Goal: Check status: Check status

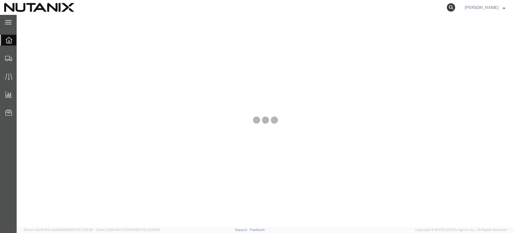
click at [455, 6] on icon at bounding box center [451, 7] width 8 height 8
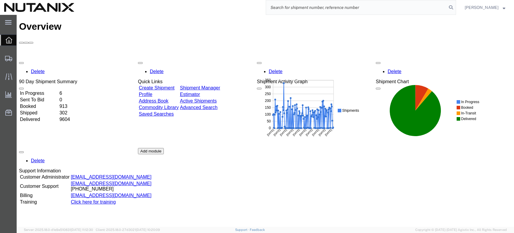
click at [338, 7] on input "search" at bounding box center [356, 7] width 181 height 14
paste input "AG-56687773"
drag, startPoint x: 290, startPoint y: 7, endPoint x: 273, endPoint y: 8, distance: 17.0
click at [273, 8] on div "AG-56687773" at bounding box center [266, 7] width 377 height 15
click at [311, 5] on input "56687773" at bounding box center [356, 7] width 181 height 14
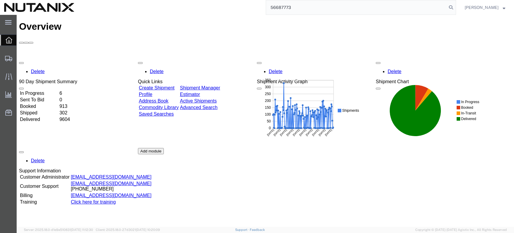
type input "56687773"
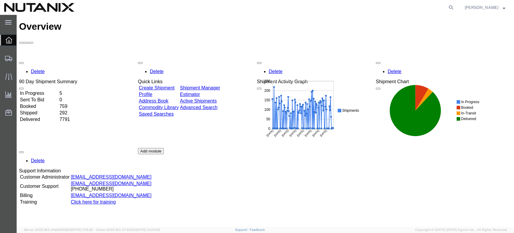
click at [384, 1] on agx-global-search at bounding box center [361, 7] width 190 height 15
click at [455, 6] on icon at bounding box center [451, 7] width 8 height 8
paste input "-56687773"
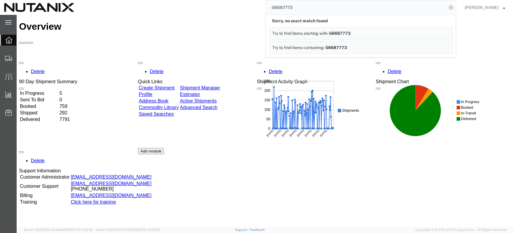
click at [284, 7] on input "-56687773" at bounding box center [356, 7] width 181 height 14
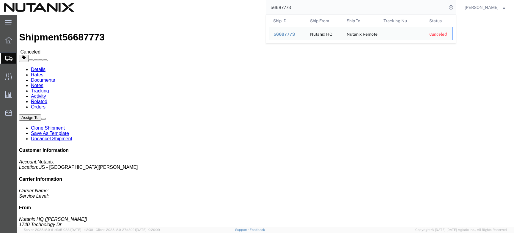
drag, startPoint x: 164, startPoint y: 64, endPoint x: 100, endPoint y: 64, distance: 63.9
click div "Ship To Verified Nutanix Remote (Fawzan Khan) 1150 East Perry Lane Apt 1403 Sav…"
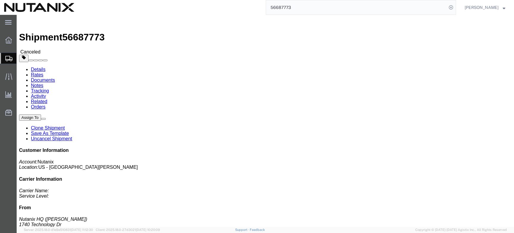
copy address "Nutanix Remote ([PERSON_NAME])"
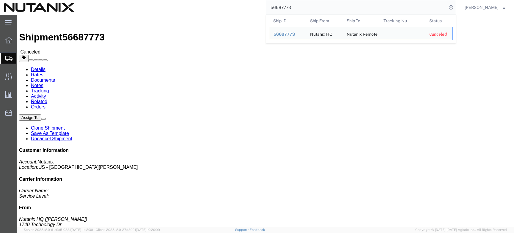
drag, startPoint x: 328, startPoint y: 8, endPoint x: 245, endPoint y: 11, distance: 83.0
click at [245, 8] on div "56687773 Ship ID Ship From Ship To Tracking Nu. Status Ship ID 56687773 Ship Fr…" at bounding box center [266, 7] width 377 height 15
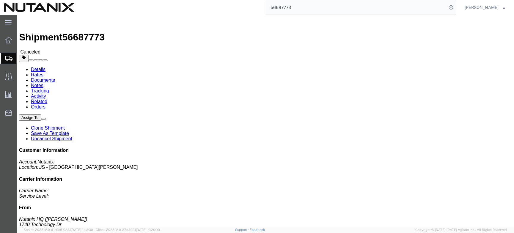
paste input "771468"
type input "56771468"
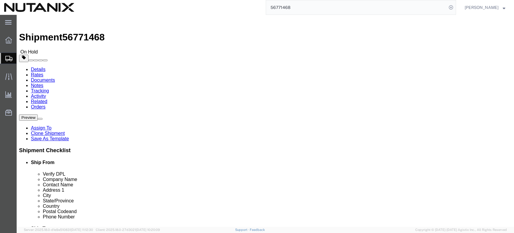
select select
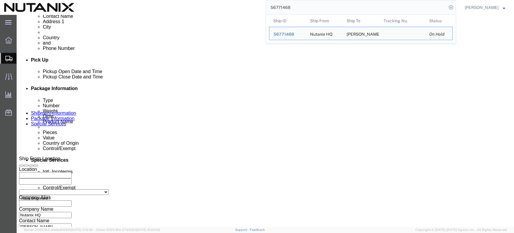
scroll to position [236, 0]
drag, startPoint x: 337, startPoint y: 8, endPoint x: 242, endPoint y: 8, distance: 94.2
click at [242, 8] on div "56771468 Ship ID Ship From Ship To Tracking Nu. Status Ship ID 56771468 Ship Fr…" at bounding box center [266, 7] width 377 height 15
click at [319, 9] on input "56771468" at bounding box center [356, 7] width 181 height 14
click at [371, 12] on input "56771468" at bounding box center [356, 7] width 181 height 14
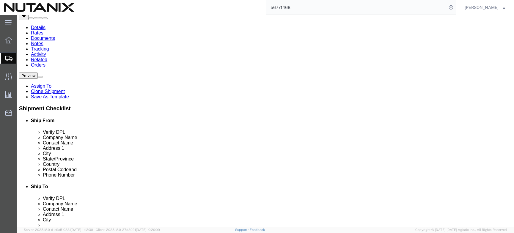
scroll to position [0, 0]
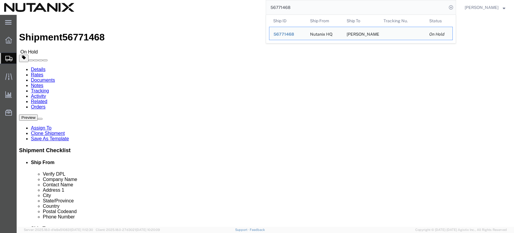
drag, startPoint x: 307, startPoint y: 7, endPoint x: 278, endPoint y: 7, distance: 28.2
click at [278, 7] on input "56771468" at bounding box center [356, 7] width 181 height 14
click div "Shipment Information Package Information Special Services"
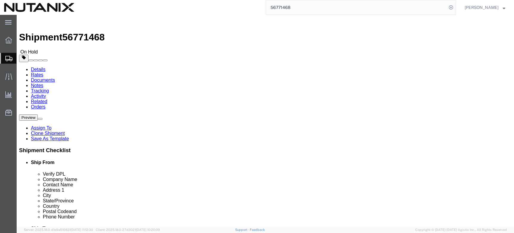
click span "On Hold"
click at [9, 40] on icon at bounding box center [8, 40] width 7 height 7
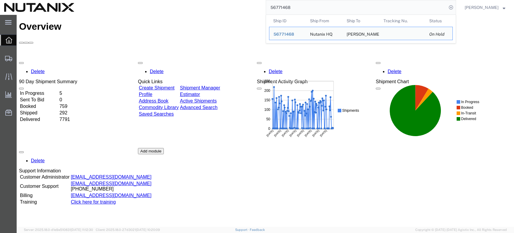
drag, startPoint x: 316, startPoint y: 9, endPoint x: 246, endPoint y: 9, distance: 69.8
click at [246, 9] on div "56771468 Ship ID Ship From Ship To Tracking Nu. Status Ship ID 56771468 Ship Fr…" at bounding box center [266, 7] width 377 height 15
